Goal: Find specific page/section: Find specific page/section

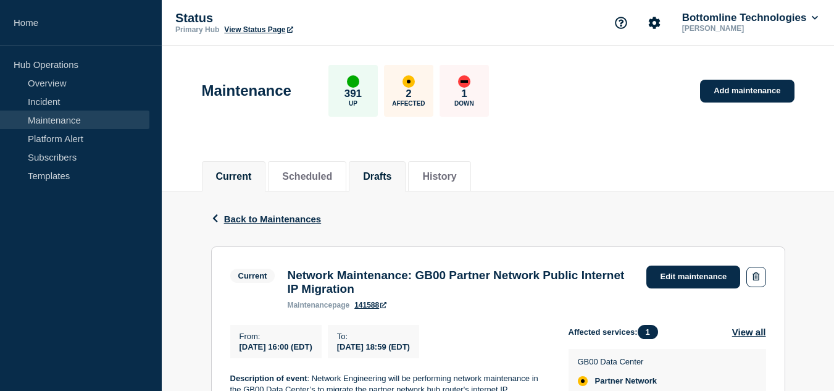
click at [380, 181] on button "Drafts" at bounding box center [377, 176] width 28 height 11
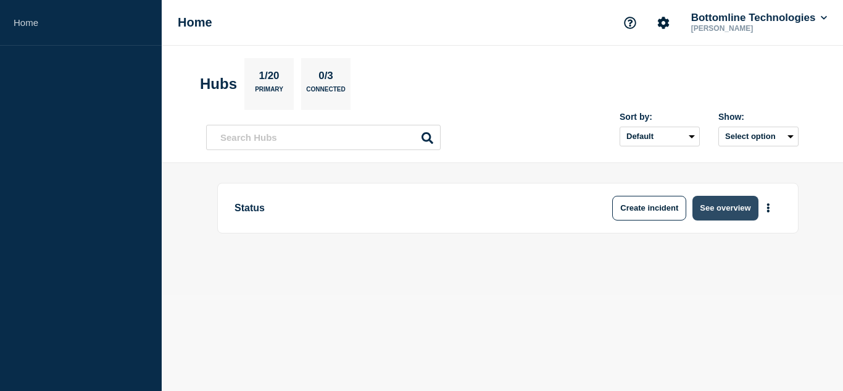
click at [726, 204] on button "See overview" at bounding box center [725, 208] width 65 height 25
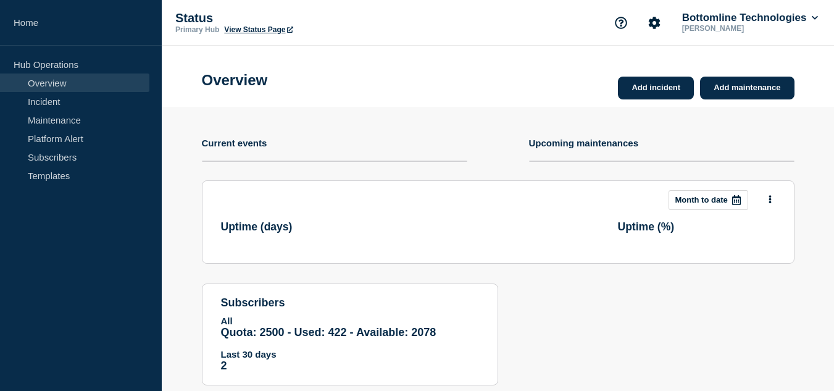
scroll to position [34, 0]
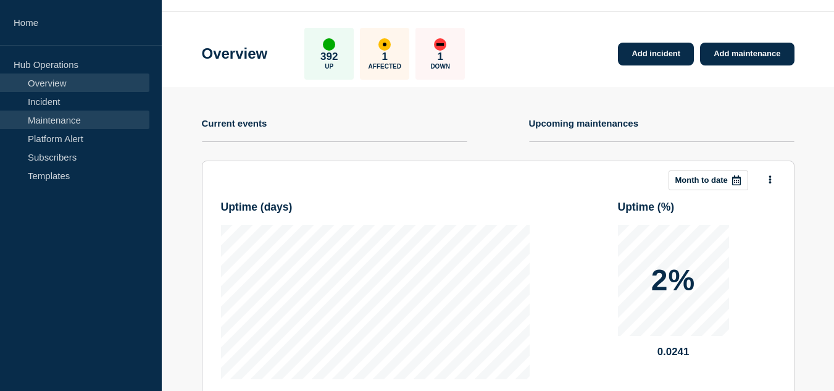
click at [90, 119] on link "Maintenance" at bounding box center [74, 120] width 149 height 19
